Goal: Find specific page/section: Find specific page/section

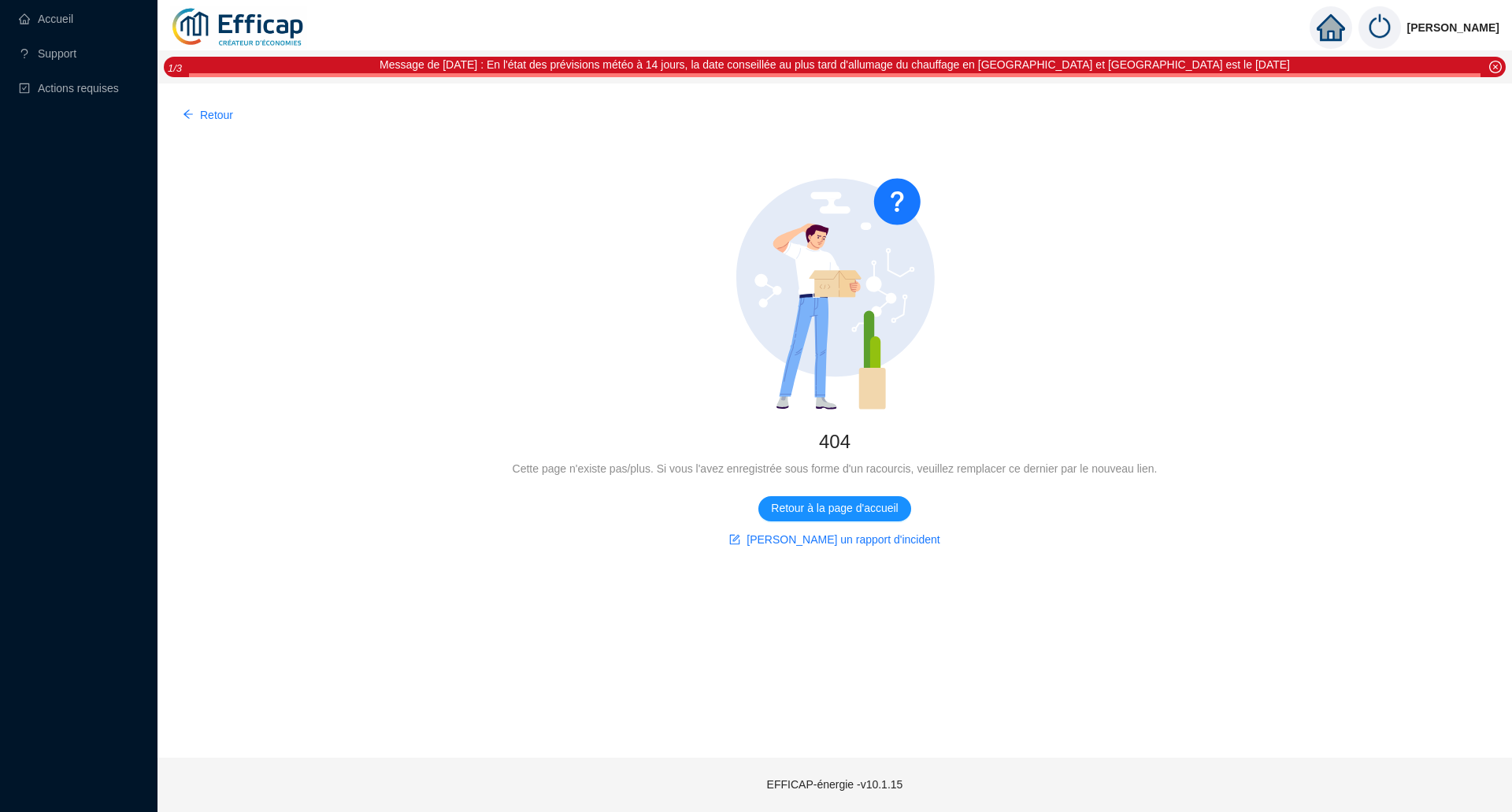
click at [1395, 39] on img at bounding box center [1379, 27] width 42 height 42
